Goal: Task Accomplishment & Management: Use online tool/utility

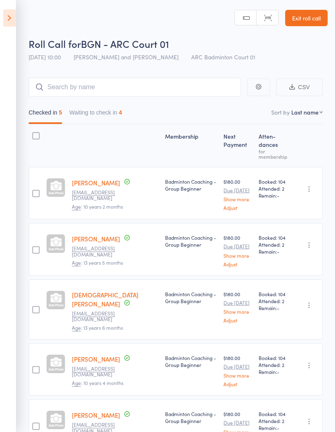
click at [12, 18] on icon at bounding box center [9, 17] width 13 height 17
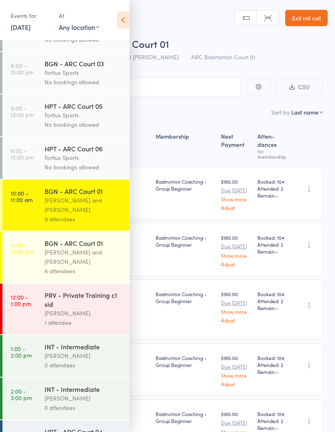
scroll to position [168, 0]
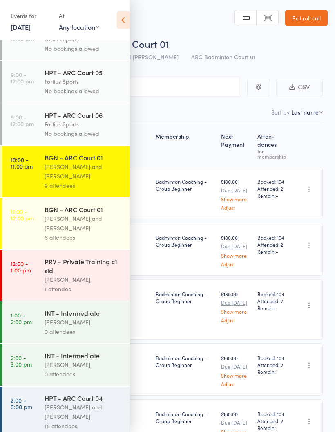
click at [89, 175] on div "Antonio Emanuel and Vinh Nguyen" at bounding box center [84, 171] width 78 height 19
click at [82, 178] on div "Antonio Emanuel and Vinh Nguyen" at bounding box center [84, 171] width 78 height 19
click at [126, 19] on icon at bounding box center [123, 19] width 13 height 17
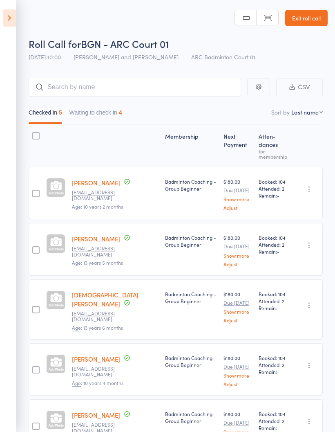
click at [114, 119] on button "Waiting to check in 4" at bounding box center [96, 114] width 53 height 19
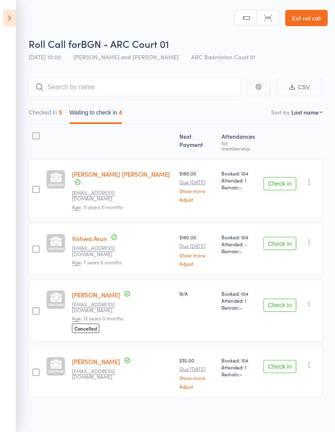
click at [46, 110] on button "Checked in 5" at bounding box center [46, 114] width 34 height 19
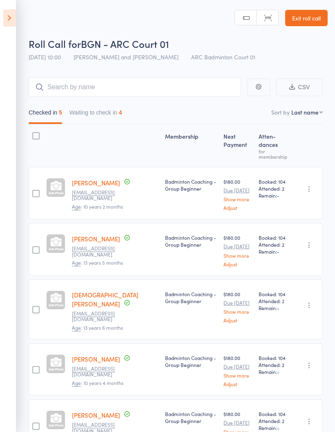
click at [4, 20] on icon at bounding box center [9, 17] width 13 height 17
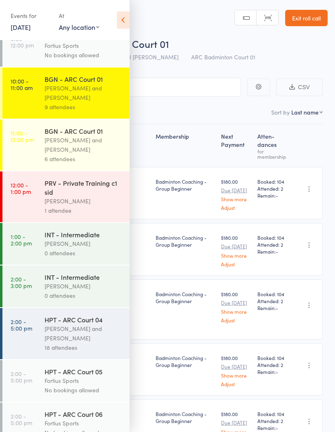
scroll to position [246, 0]
click at [87, 151] on div "Antonio Emanuel and Vinh Nguyen" at bounding box center [84, 145] width 78 height 19
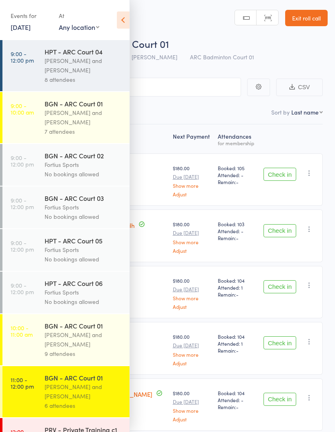
click at [126, 21] on icon at bounding box center [123, 19] width 13 height 17
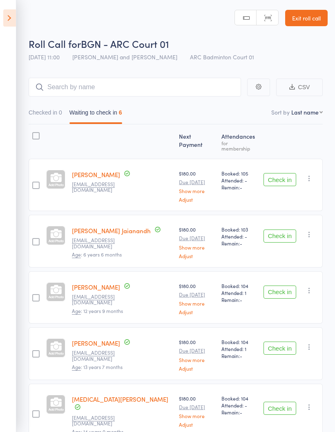
click at [49, 117] on button "Checked in 0" at bounding box center [46, 114] width 34 height 19
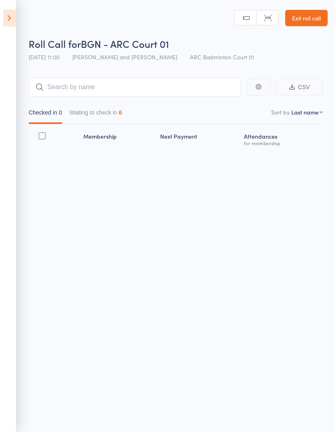
click at [106, 108] on button "Waiting to check in 6" at bounding box center [96, 114] width 53 height 19
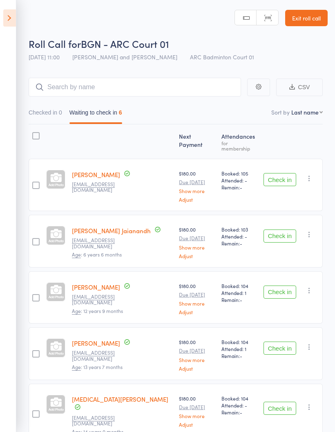
click at [53, 113] on button "Checked in 0" at bounding box center [46, 114] width 34 height 19
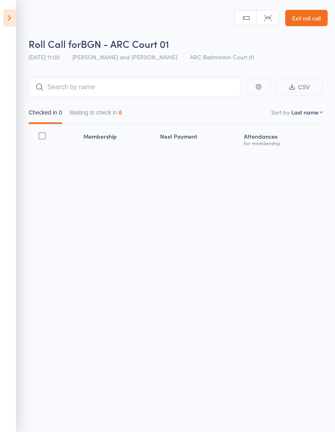
click at [112, 110] on button "Waiting to check in 6" at bounding box center [96, 114] width 53 height 19
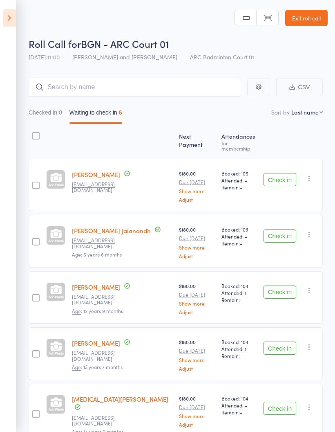
click at [50, 115] on button "Checked in 0" at bounding box center [46, 114] width 34 height 19
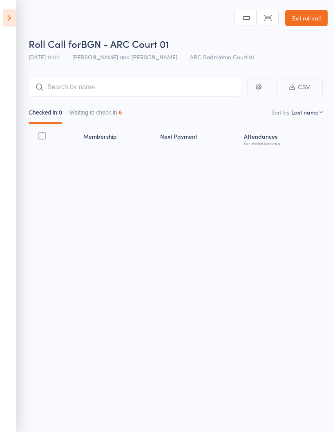
click at [110, 114] on button "Waiting to check in 6" at bounding box center [96, 114] width 53 height 19
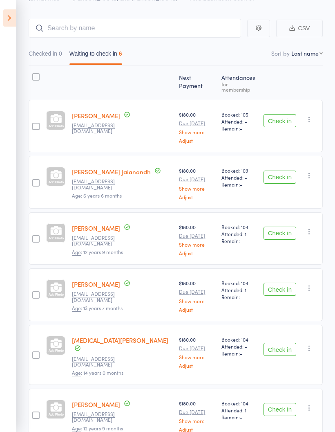
scroll to position [92, 0]
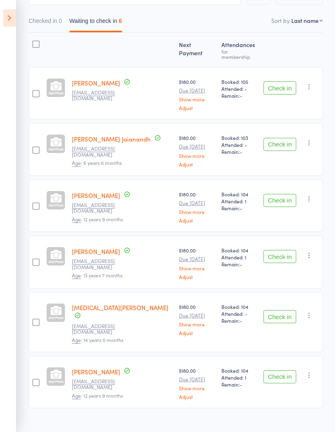
click at [286, 141] on button "Check in" at bounding box center [280, 144] width 33 height 13
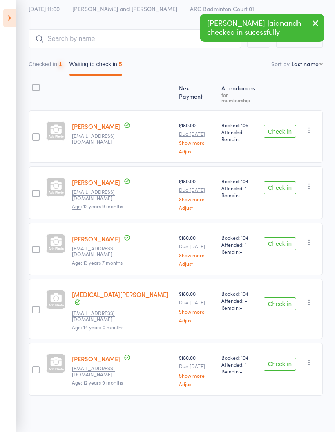
scroll to position [36, 0]
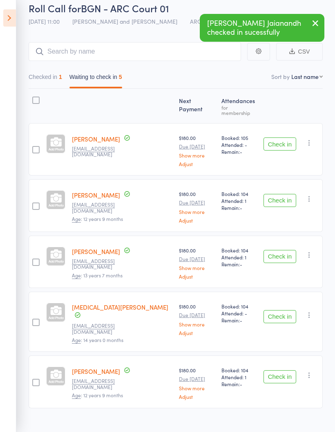
click at [278, 195] on button "Check in" at bounding box center [280, 200] width 33 height 13
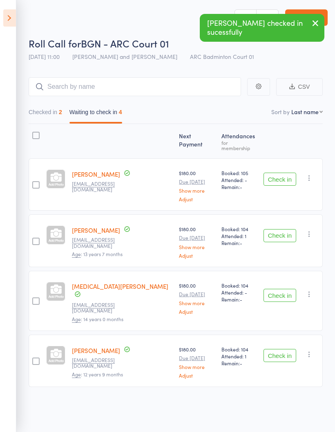
click at [276, 229] on button "Check in" at bounding box center [280, 235] width 33 height 13
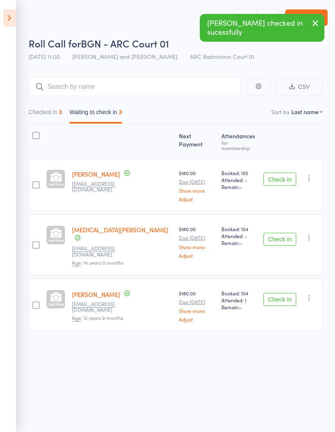
click at [274, 233] on button "Check in" at bounding box center [280, 239] width 33 height 13
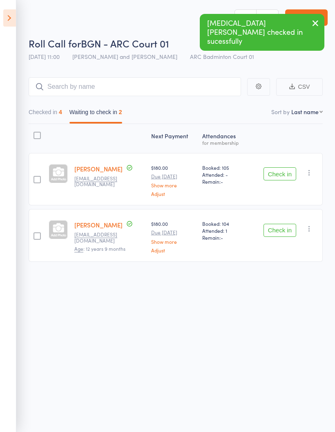
click at [278, 224] on button "Check in" at bounding box center [280, 230] width 33 height 13
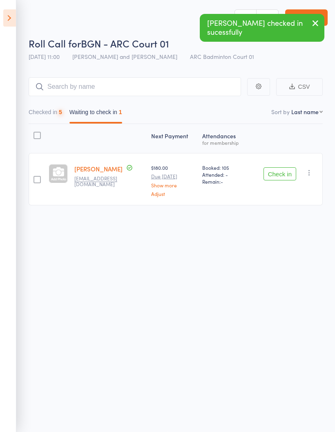
click at [43, 108] on button "Checked in 5" at bounding box center [46, 114] width 34 height 19
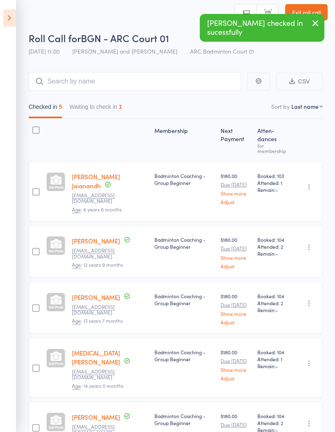
click at [109, 103] on button "Waiting to check in 1" at bounding box center [96, 108] width 53 height 19
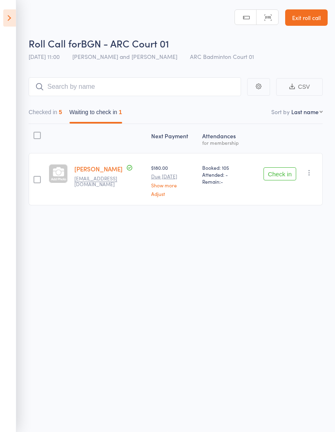
click at [49, 105] on button "Checked in 5" at bounding box center [46, 114] width 34 height 19
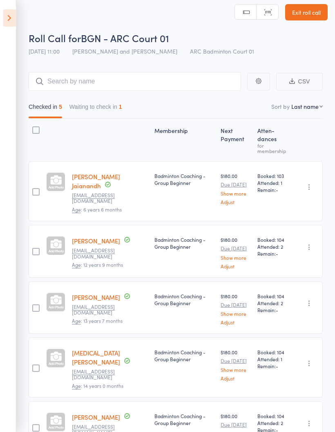
click at [114, 108] on button "Waiting to check in 1" at bounding box center [96, 108] width 53 height 19
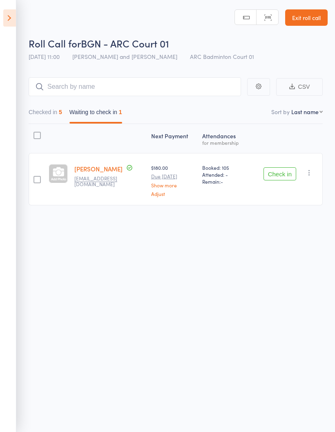
click at [40, 107] on button "Checked in 5" at bounding box center [46, 114] width 34 height 19
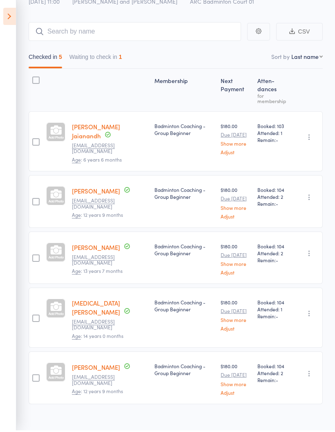
scroll to position [0, 0]
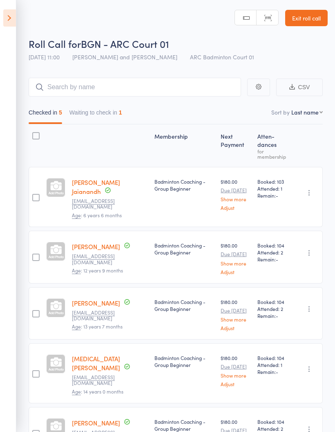
click at [112, 112] on button "Waiting to check in 1" at bounding box center [96, 114] width 53 height 19
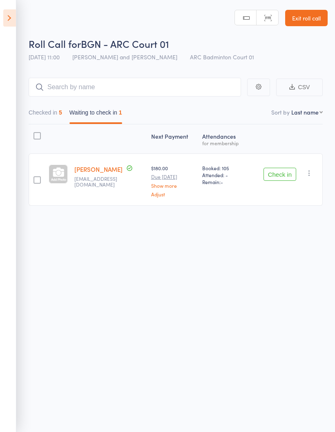
click at [50, 109] on button "Checked in 5" at bounding box center [46, 114] width 34 height 19
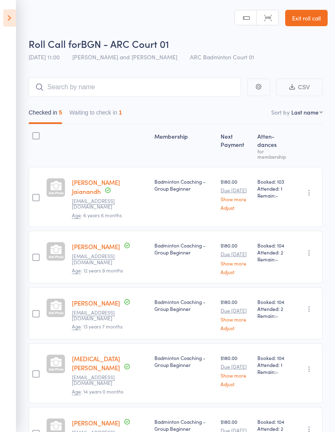
click at [104, 107] on button "Waiting to check in 1" at bounding box center [96, 114] width 53 height 19
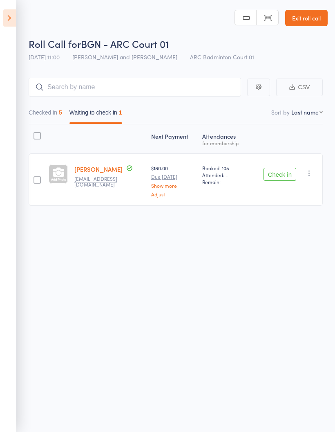
click at [44, 115] on button "Checked in 5" at bounding box center [46, 114] width 34 height 19
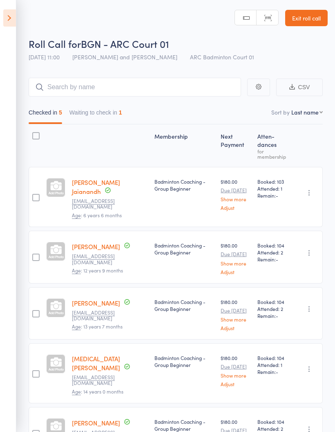
click at [109, 113] on button "Waiting to check in 1" at bounding box center [96, 114] width 53 height 19
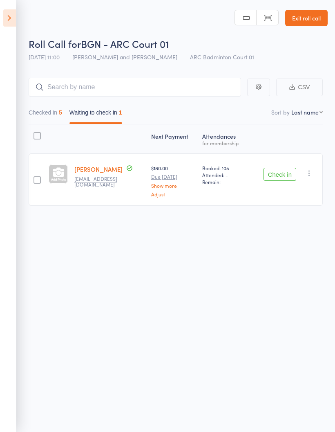
click at [41, 116] on button "Checked in 5" at bounding box center [46, 114] width 34 height 19
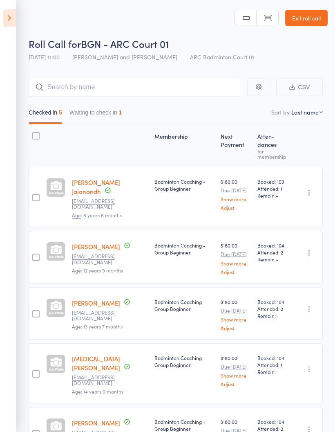
click at [101, 113] on button "Waiting to check in 1" at bounding box center [96, 114] width 53 height 19
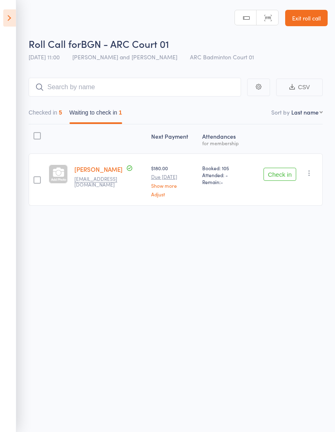
click at [311, 176] on icon "button" at bounding box center [309, 173] width 8 height 8
click at [260, 306] on div "Roll Call for BGN - ARC Court 01 16 Aug 11:00 Antonio Emanuel and Vinh Nguyen A…" at bounding box center [167, 216] width 335 height 432
click at [37, 107] on button "Checked in 5" at bounding box center [46, 114] width 34 height 19
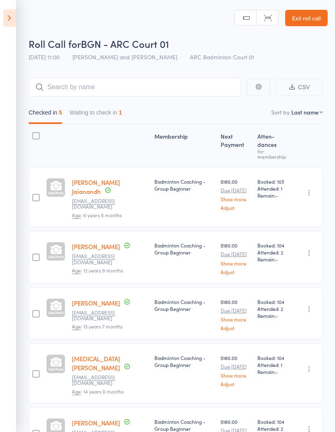
click at [7, 19] on icon at bounding box center [9, 17] width 13 height 17
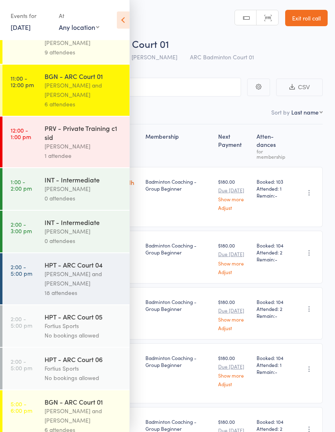
scroll to position [301, 0]
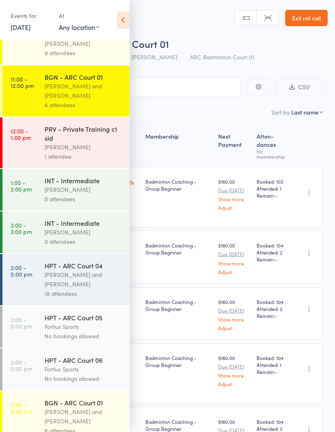
click at [16, 141] on time "12:00 - 1:00 pm" at bounding box center [21, 134] width 20 height 13
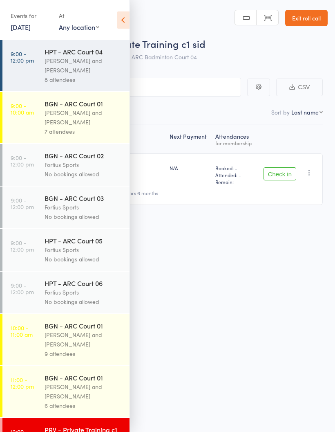
click at [122, 21] on icon at bounding box center [123, 19] width 13 height 17
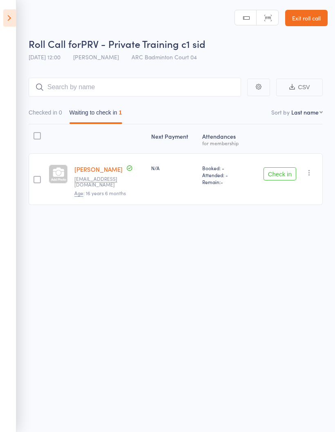
click at [9, 16] on icon at bounding box center [9, 17] width 13 height 17
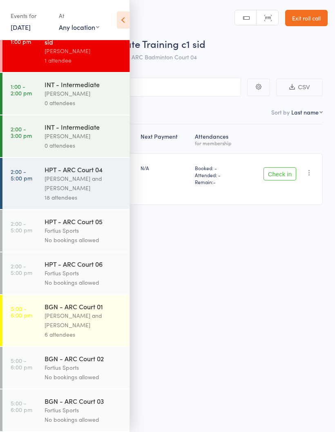
scroll to position [411, 0]
click at [20, 90] on time "1:00 - 2:00 pm" at bounding box center [21, 89] width 21 height 13
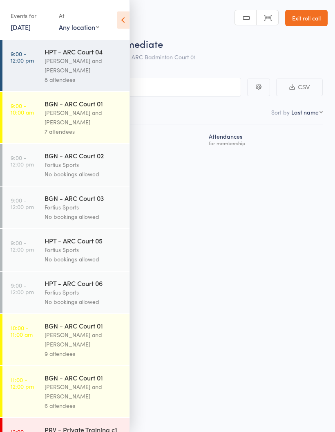
click at [126, 20] on icon at bounding box center [123, 19] width 13 height 17
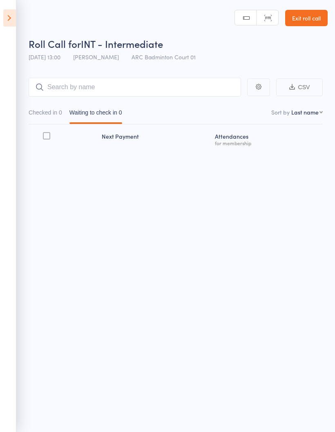
click at [39, 114] on button "Checked in 0" at bounding box center [46, 114] width 34 height 19
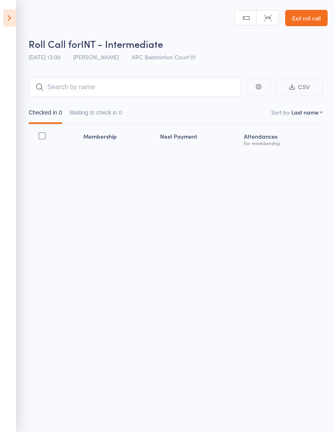
click at [95, 116] on button "Waiting to check in 0" at bounding box center [96, 114] width 53 height 19
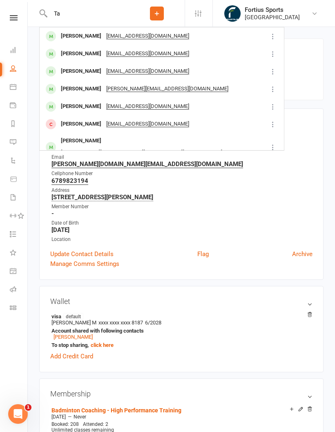
type input "T"
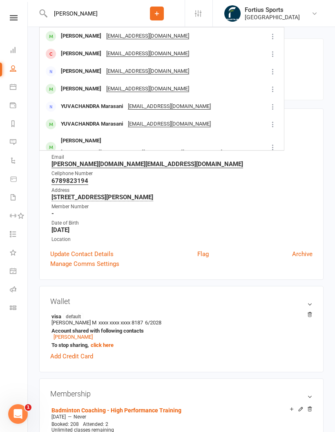
type input "[PERSON_NAME]"
click at [57, 36] on div at bounding box center [50, 35] width 15 height 13
